Goal: Task Accomplishment & Management: Complete application form

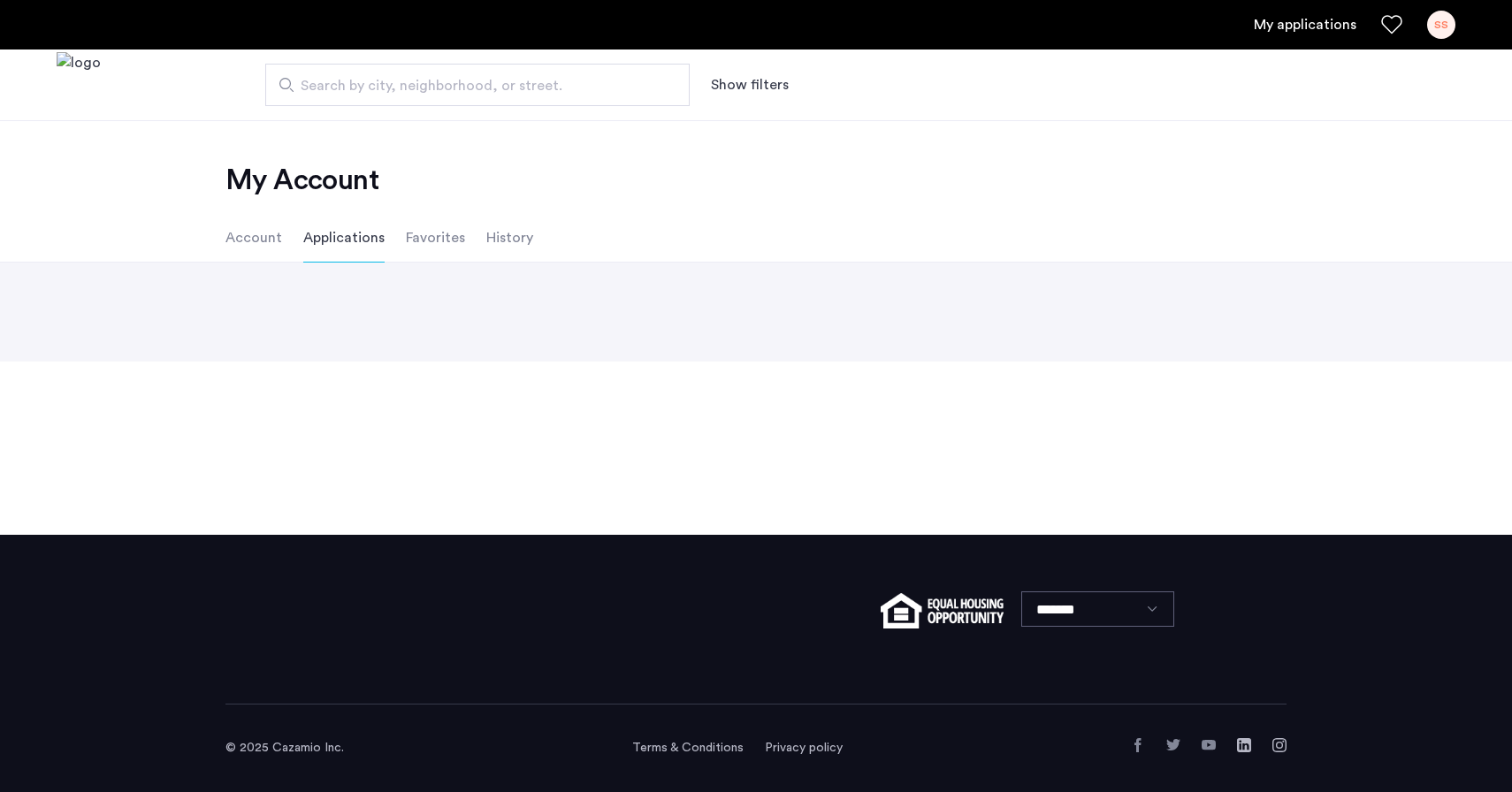
click at [461, 314] on div "Back page 1 / 1 You're on page 1 Next page" at bounding box center [756, 311] width 1512 height 99
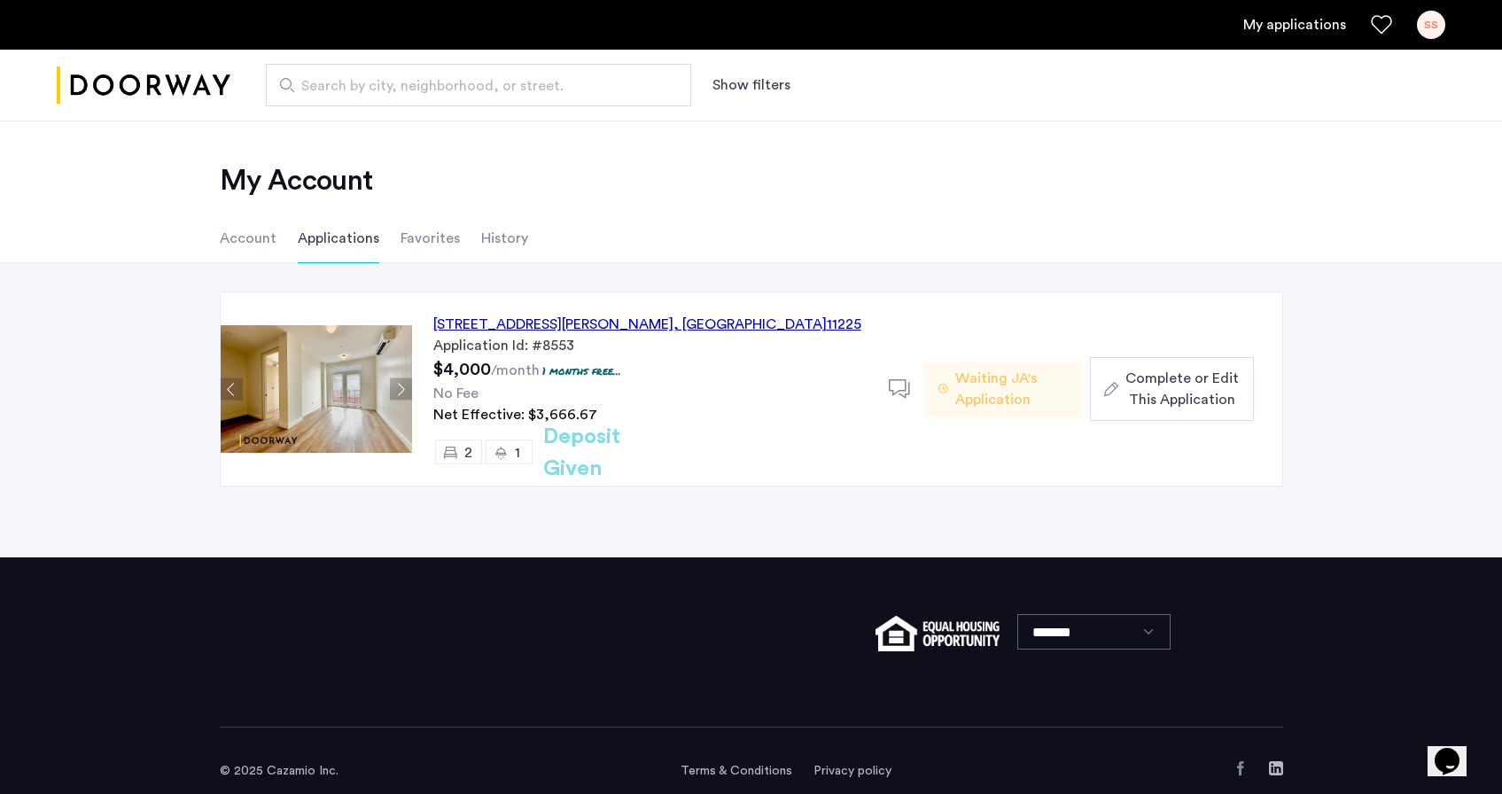
click at [1193, 393] on span "Complete or Edit This Application" at bounding box center [1181, 389] width 113 height 43
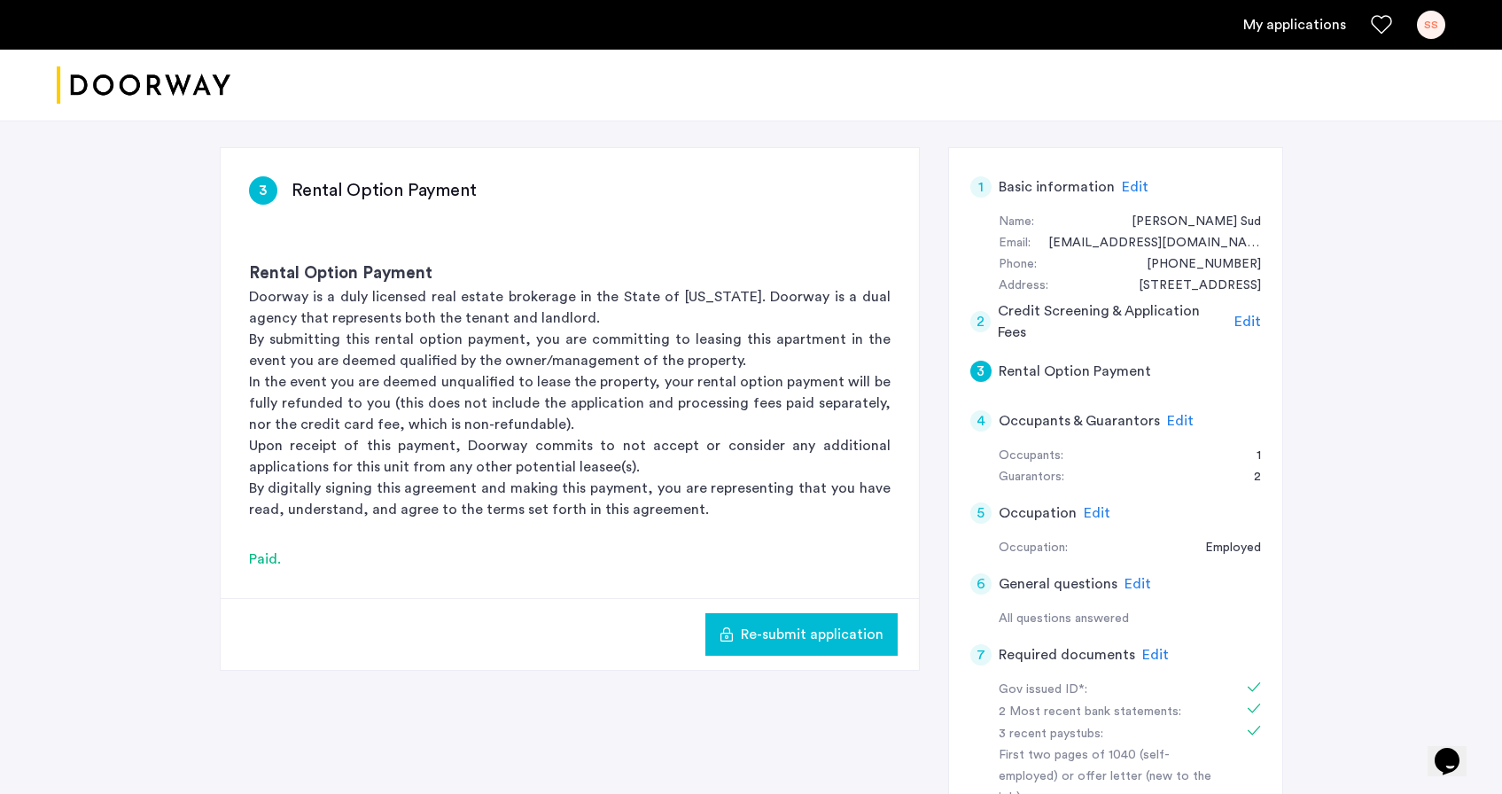
scroll to position [381, 0]
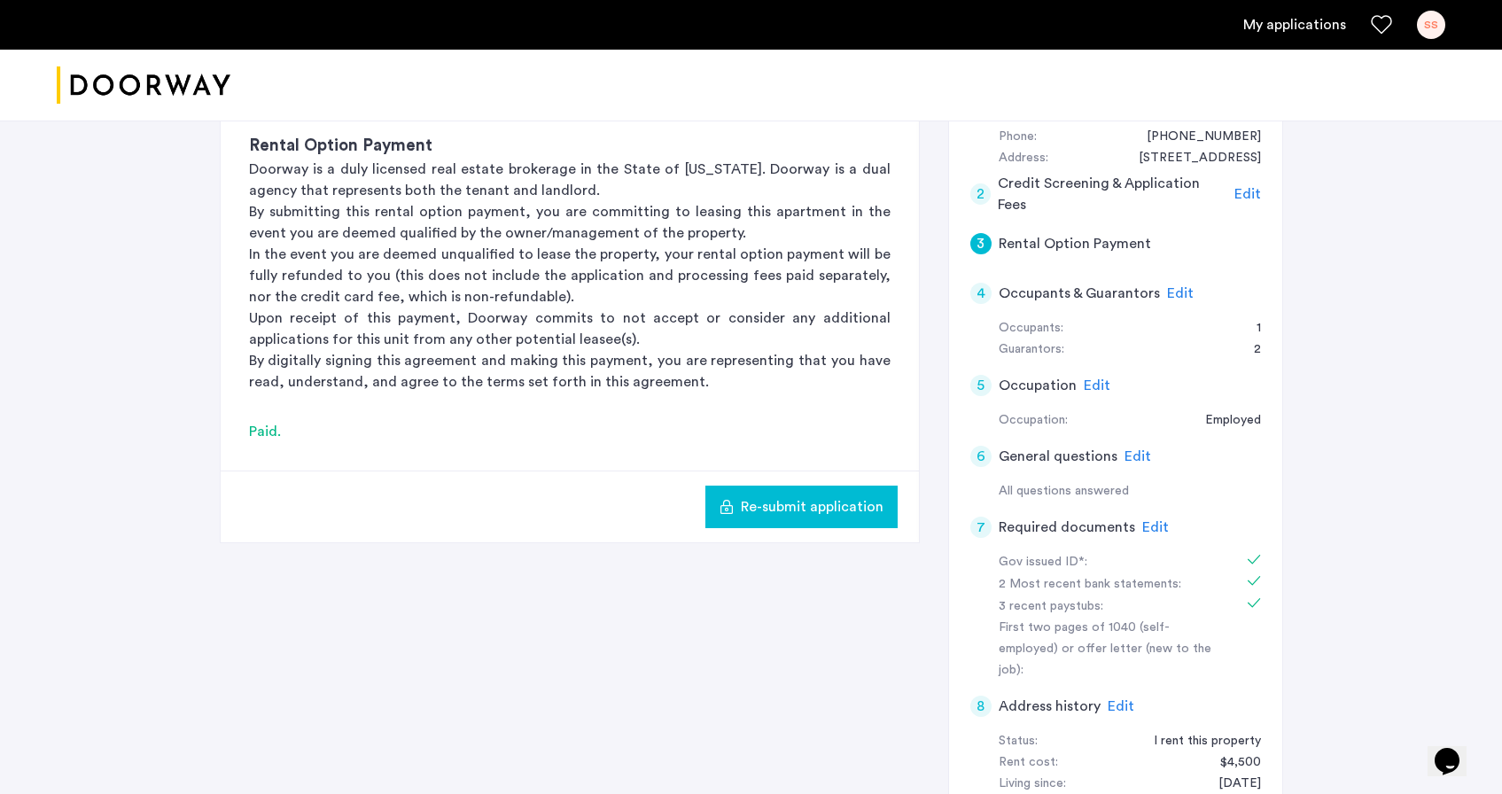
click at [1151, 523] on span "Edit" at bounding box center [1155, 527] width 27 height 14
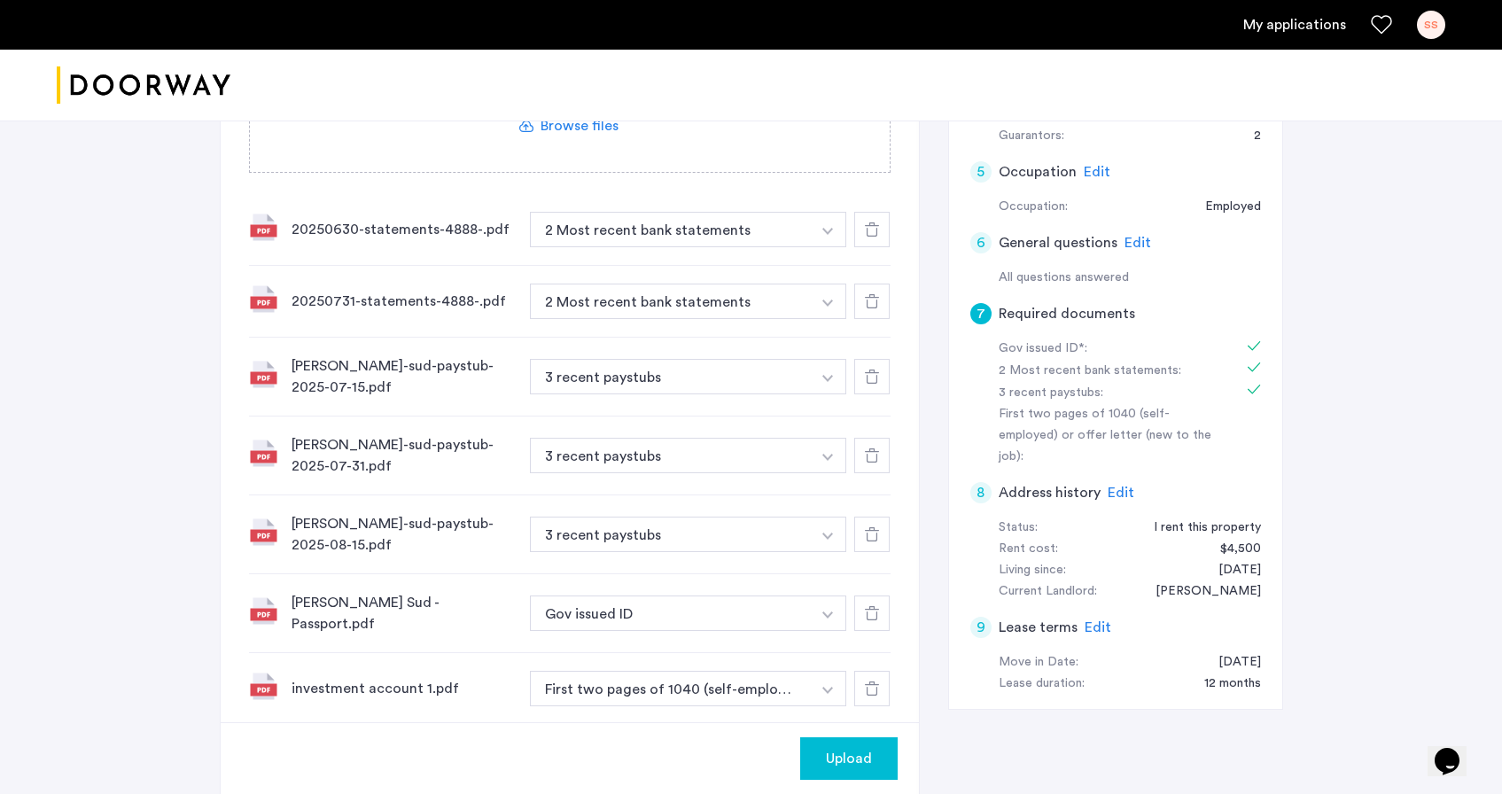
scroll to position [693, 0]
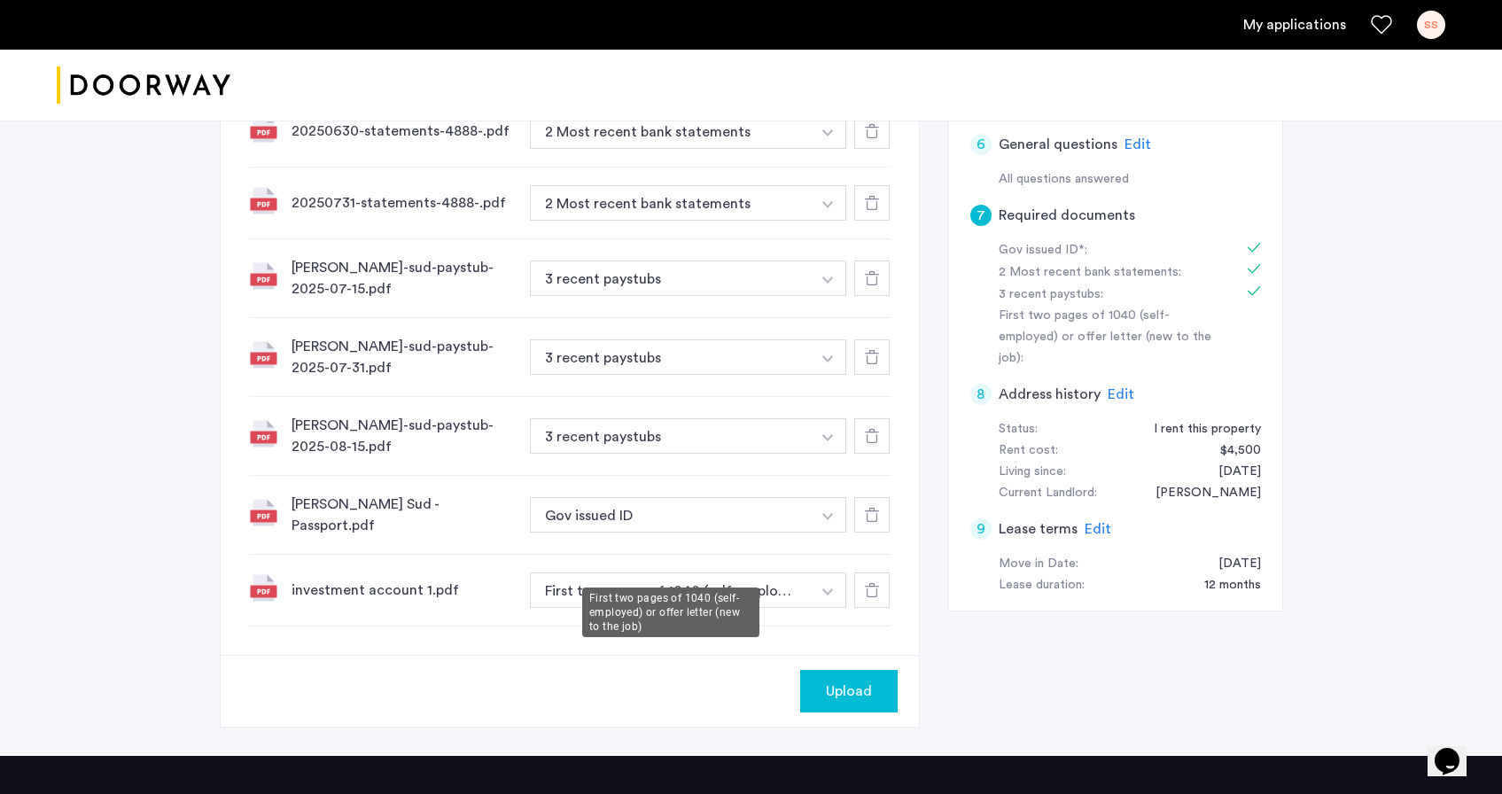
click at [749, 572] on button "First two pages of 1040 (self-employed) or offer letter (new to the job)" at bounding box center [671, 589] width 282 height 35
click at [755, 572] on button "First two pages of 1040 (self-employed) or offer letter (new to the job)" at bounding box center [671, 589] width 282 height 35
click at [786, 572] on button "First two pages of 1040 (self-employed) or offer letter (new to the job)" at bounding box center [671, 589] width 282 height 35
click at [834, 149] on button "button" at bounding box center [828, 130] width 36 height 35
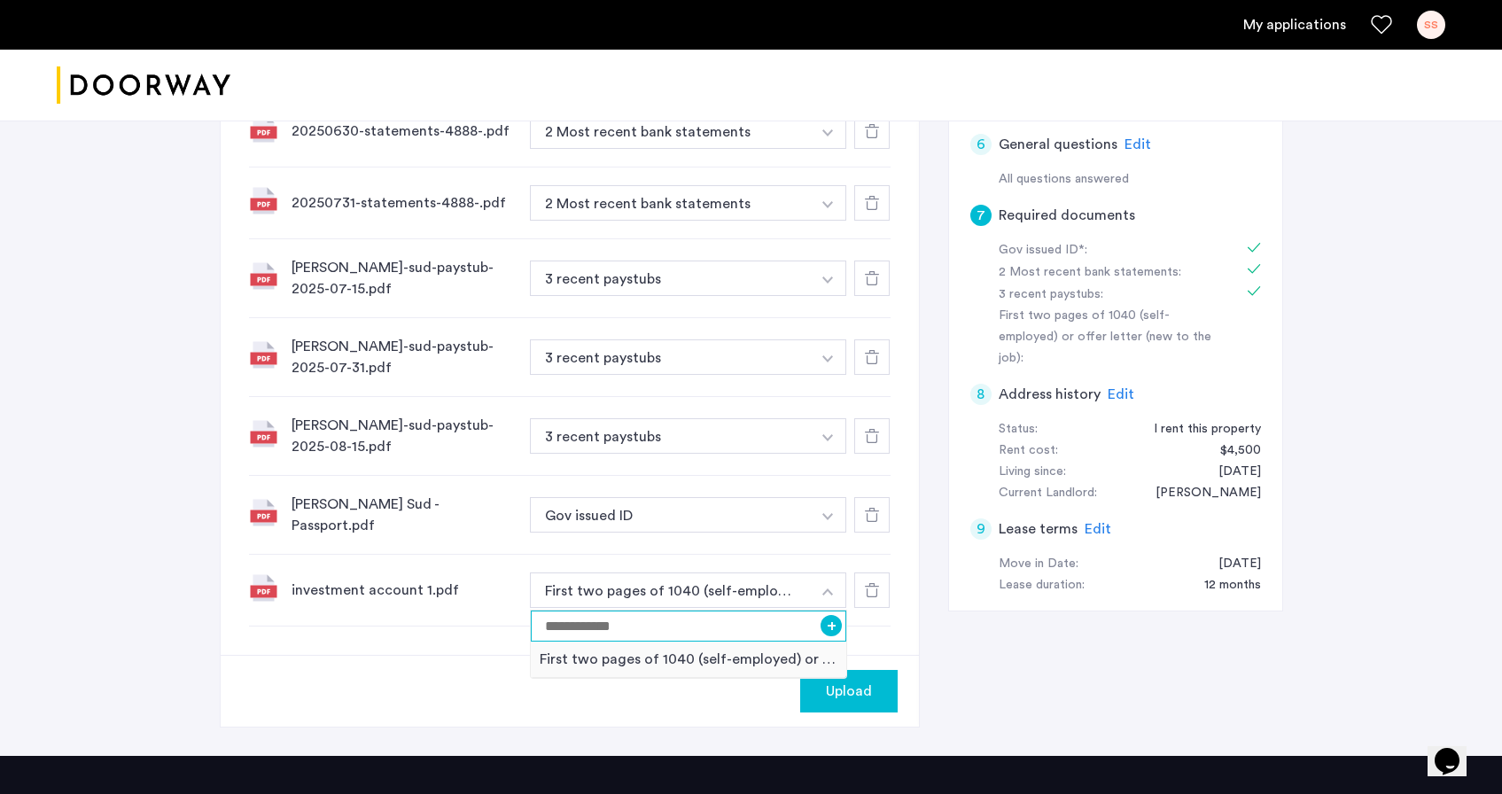
click at [759, 611] on input at bounding box center [689, 626] width 316 height 31
type input "**********"
click at [827, 615] on button "+" at bounding box center [831, 625] width 21 height 21
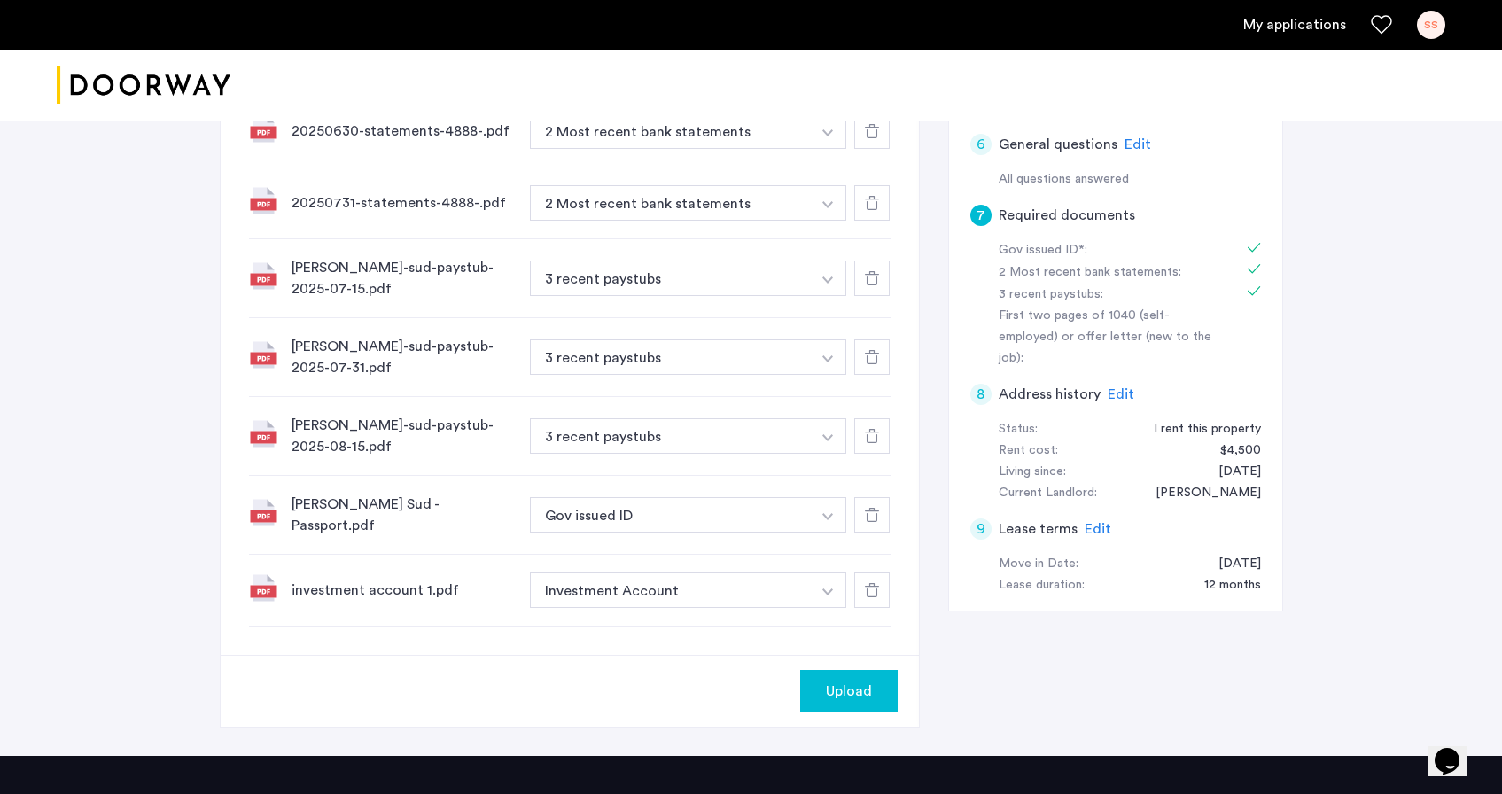
click at [859, 681] on span "Upload" at bounding box center [849, 691] width 46 height 21
